Goal: Transaction & Acquisition: Purchase product/service

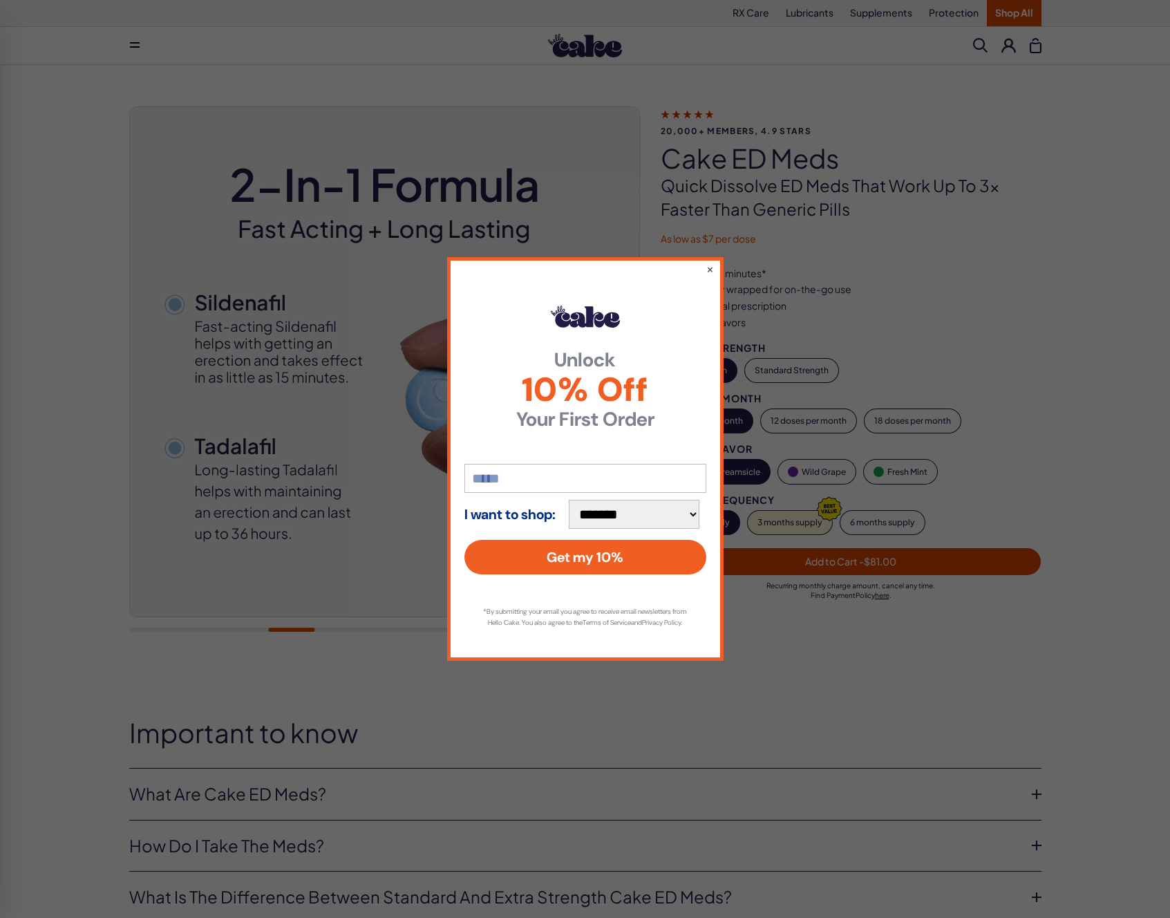
click at [702, 270] on div "**********" at bounding box center [585, 459] width 276 height 404
click at [706, 263] on button "×" at bounding box center [709, 269] width 9 height 17
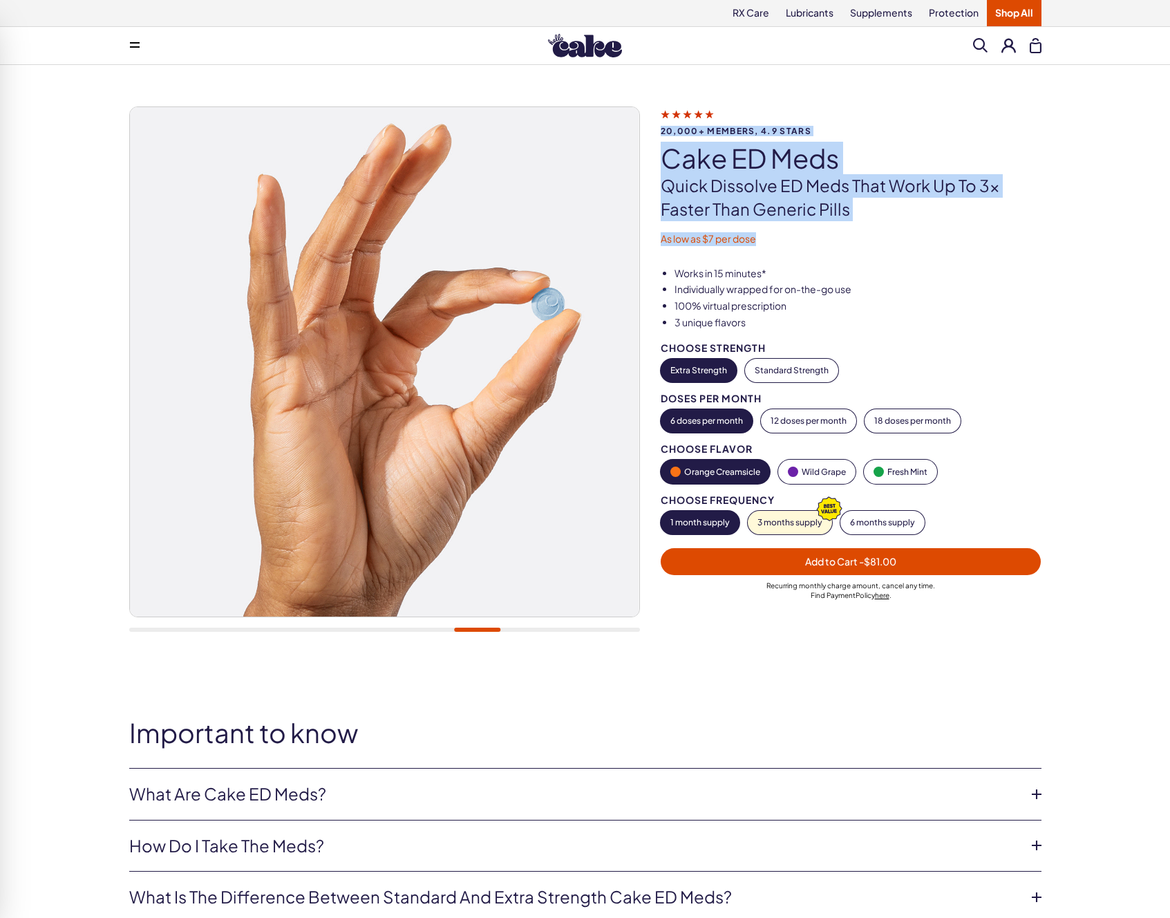
drag, startPoint x: 658, startPoint y: 112, endPoint x: 885, endPoint y: 247, distance: 264.3
click at [885, 247] on div "20,000+ members, 4.9 stars Cake ED Meds Quick dissolve ED Meds that work up to …" at bounding box center [585, 376] width 912 height 540
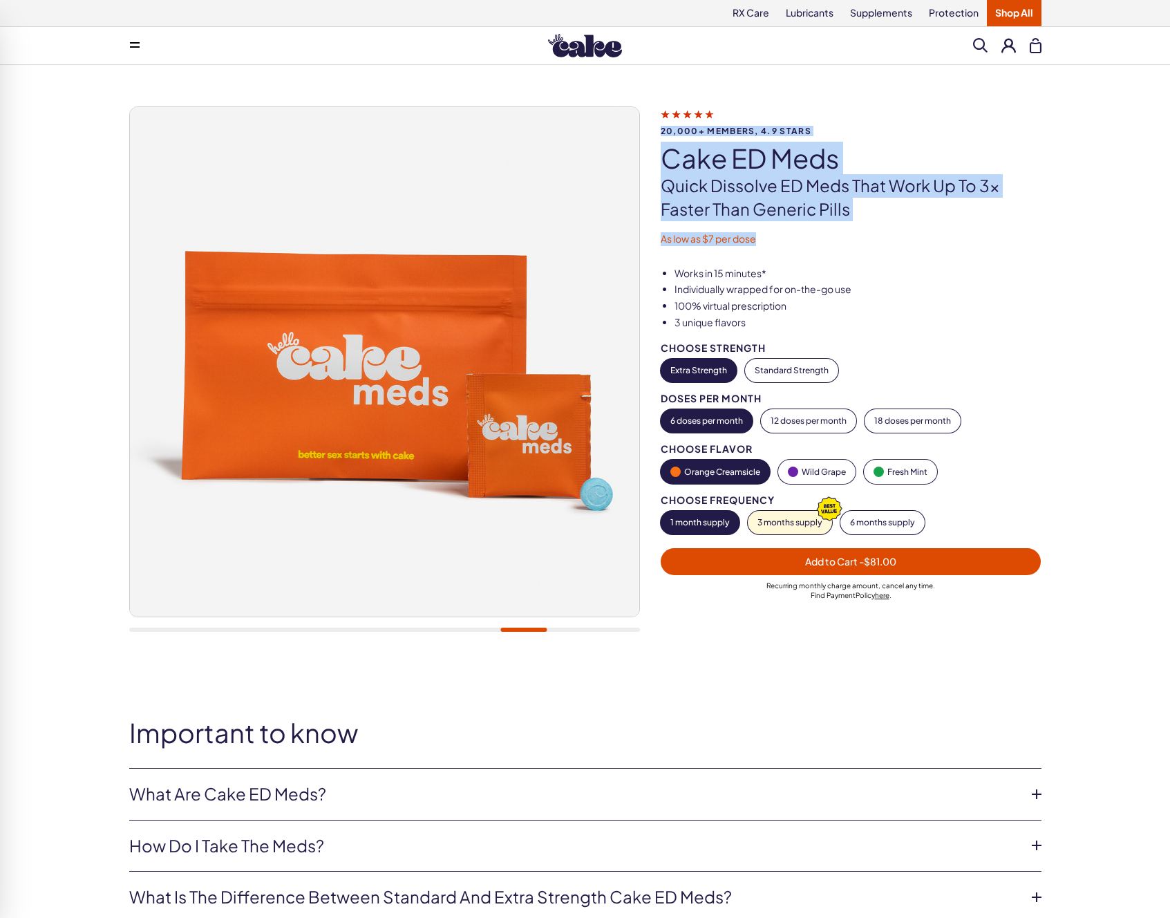
click at [885, 247] on div "20,000+ members, 4.9 stars Cake ED Meds Quick dissolve ED Meds that work up to …" at bounding box center [585, 376] width 912 height 540
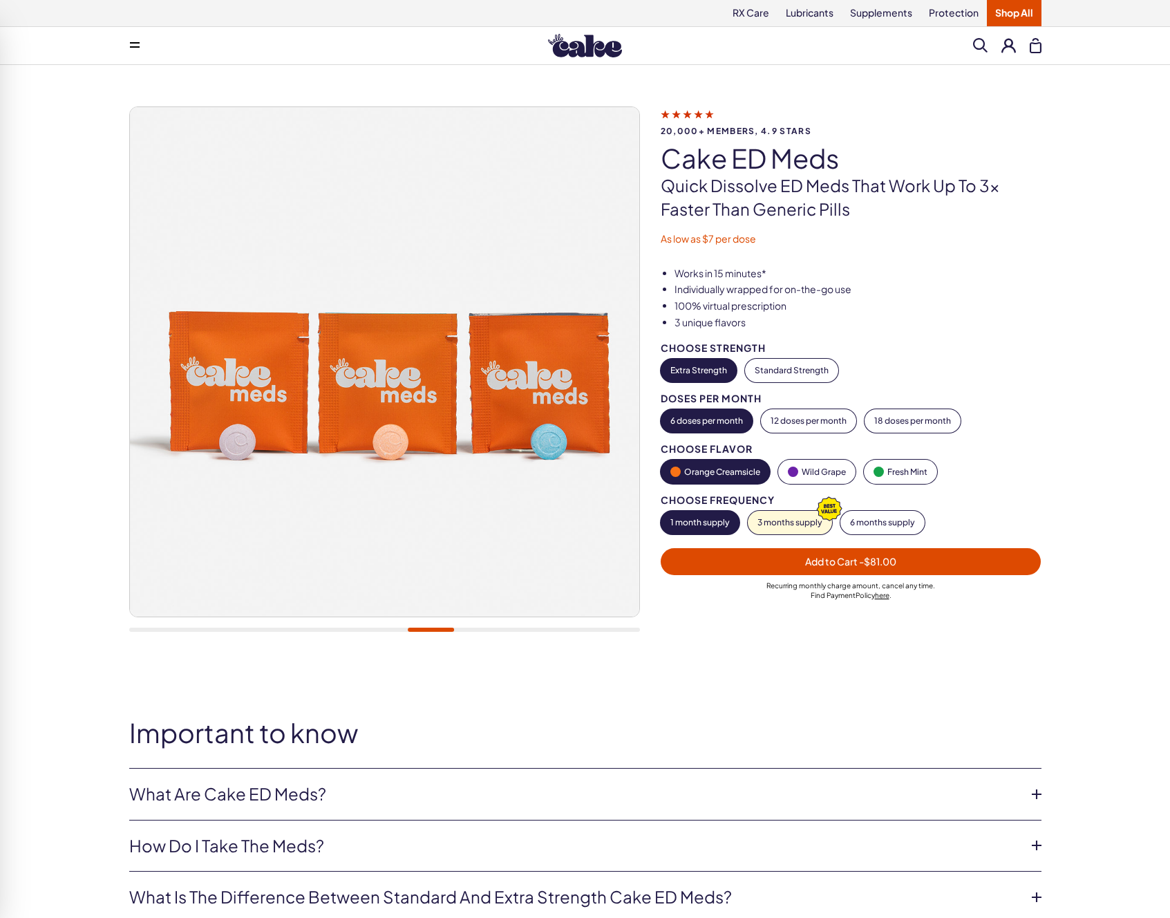
click at [1013, 160] on h1 "Cake ED Meds" at bounding box center [851, 158] width 381 height 29
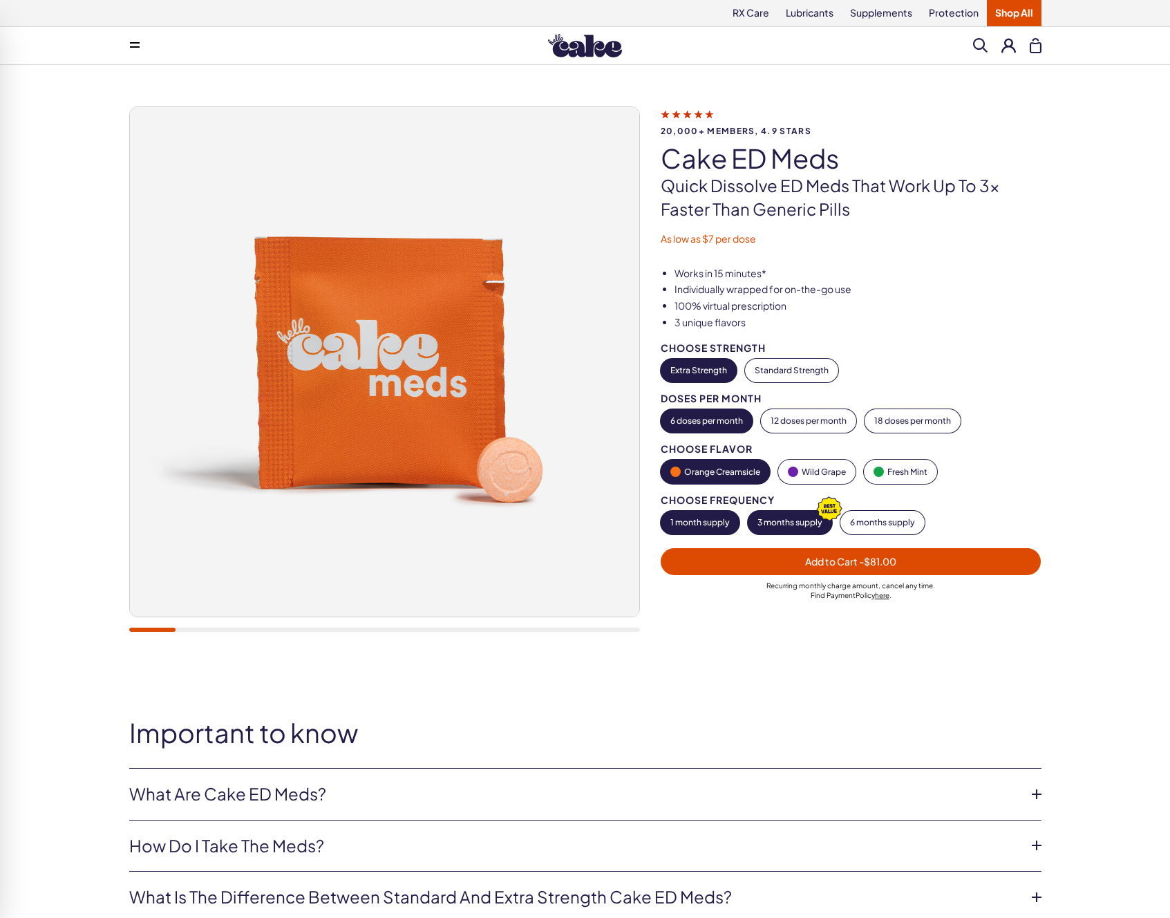
click at [818, 517] on icon "button" at bounding box center [829, 508] width 33 height 32
click at [891, 520] on button "6 months supply" at bounding box center [882, 522] width 84 height 23
click at [814, 466] on button "Wild Grape" at bounding box center [816, 472] width 77 height 24
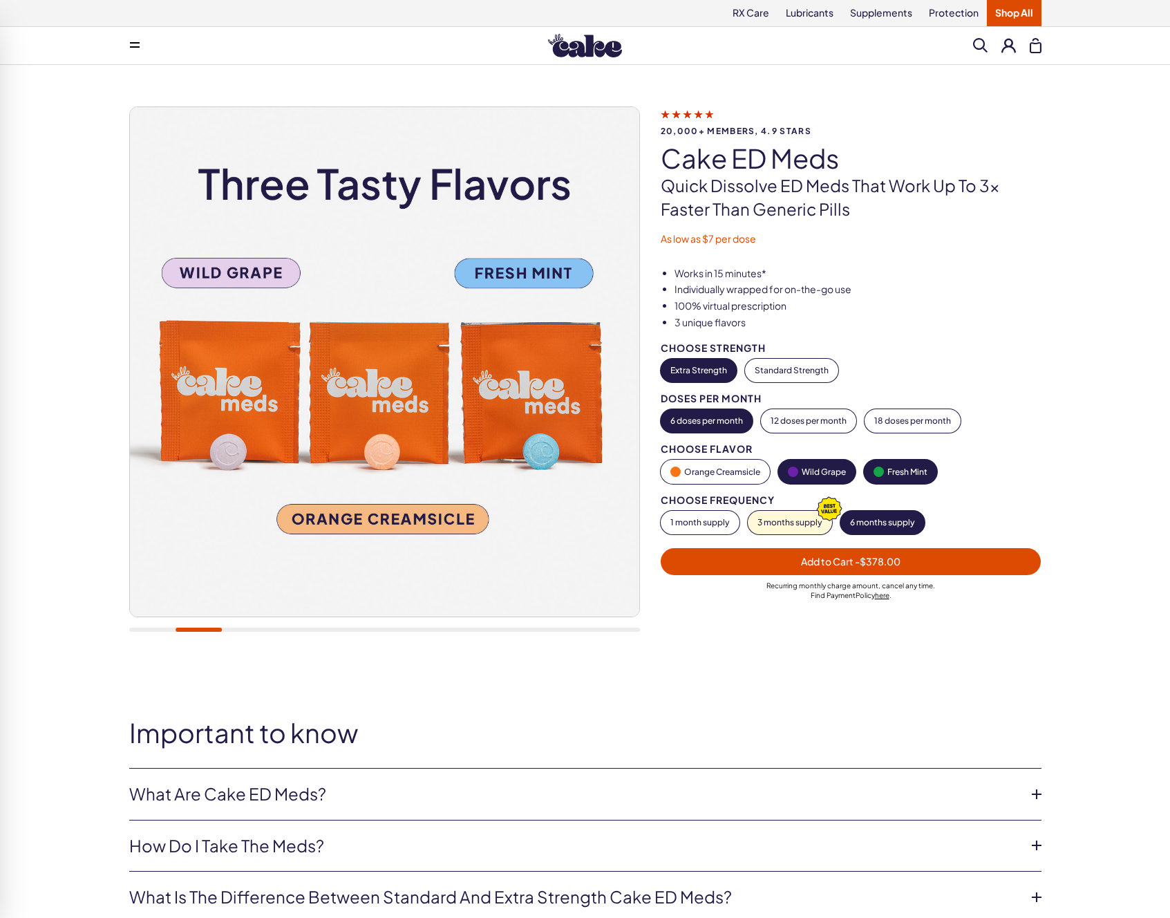
click at [914, 473] on button "Fresh Mint" at bounding box center [900, 472] width 73 height 24
click at [796, 424] on button "12 doses per month" at bounding box center [808, 420] width 95 height 23
click at [898, 417] on button "18 doses per month" at bounding box center [913, 420] width 96 height 23
click at [1049, 272] on div "Works in 15 minutes* Individually wrapped for on-the-go use 100% virtual prescr…" at bounding box center [862, 445] width 402 height 357
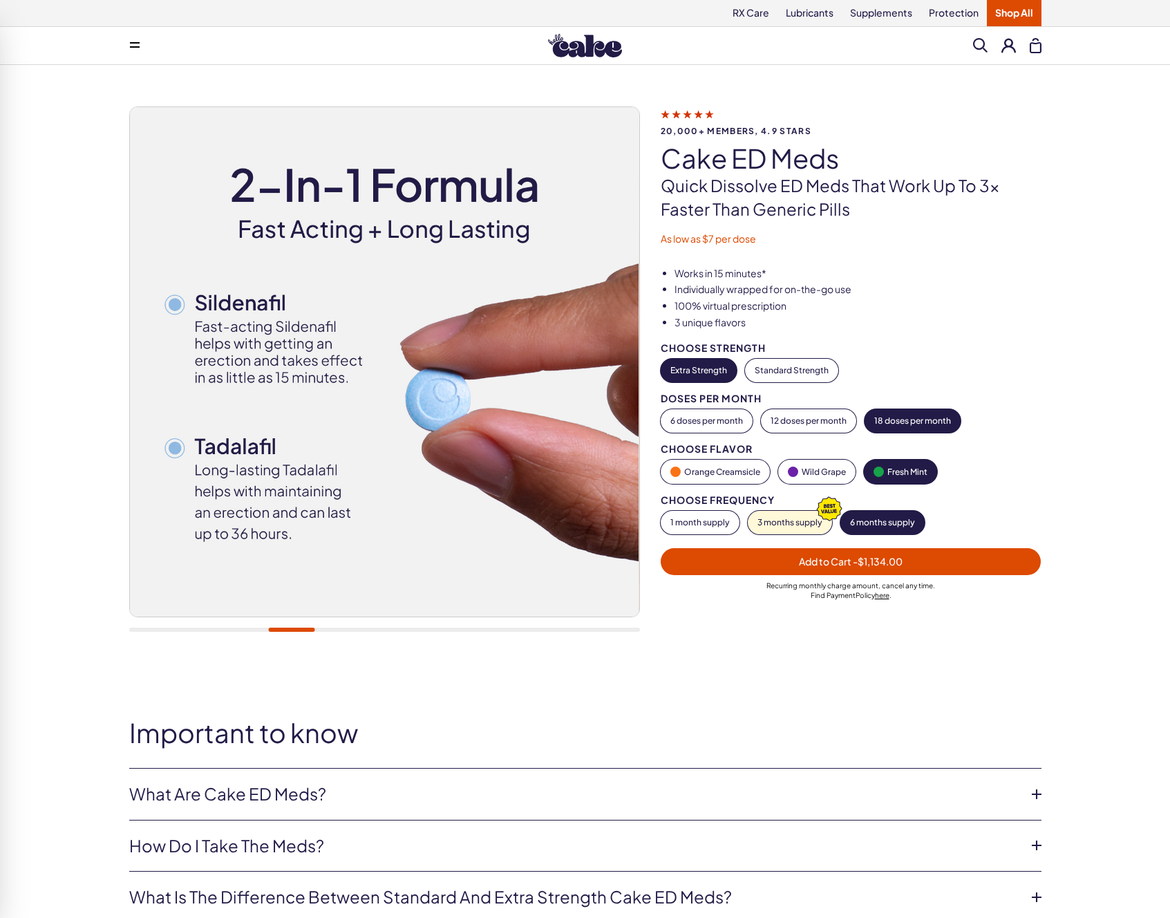
click at [876, 658] on div "20,000+ members, 4.9 stars Cake ED Meds Quick dissolve ED Meds that work up to …" at bounding box center [585, 396] width 995 height 581
